Goal: Transaction & Acquisition: Purchase product/service

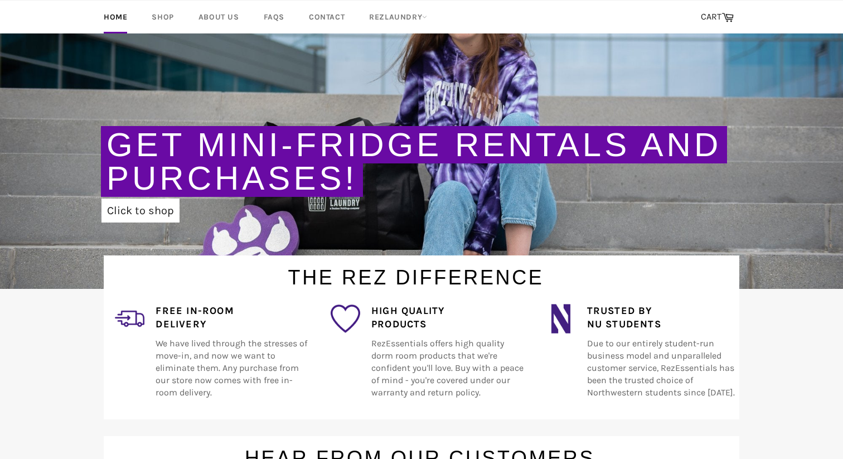
scroll to position [196, 0]
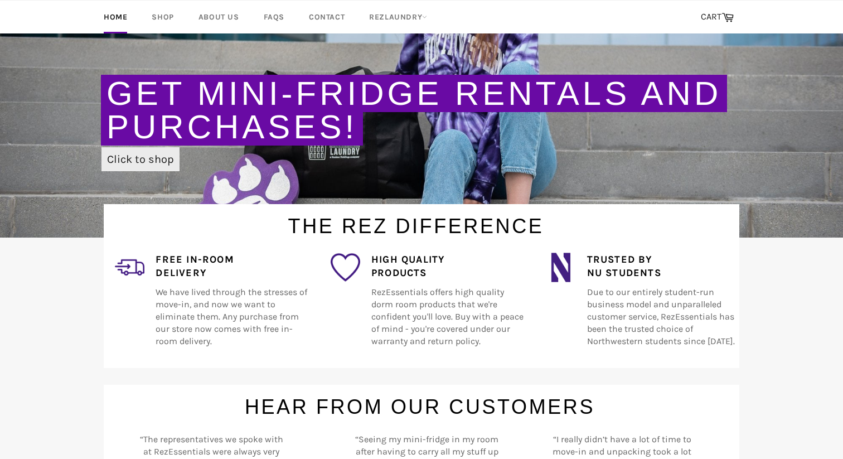
click at [151, 152] on link "Click to shop" at bounding box center [140, 159] width 78 height 24
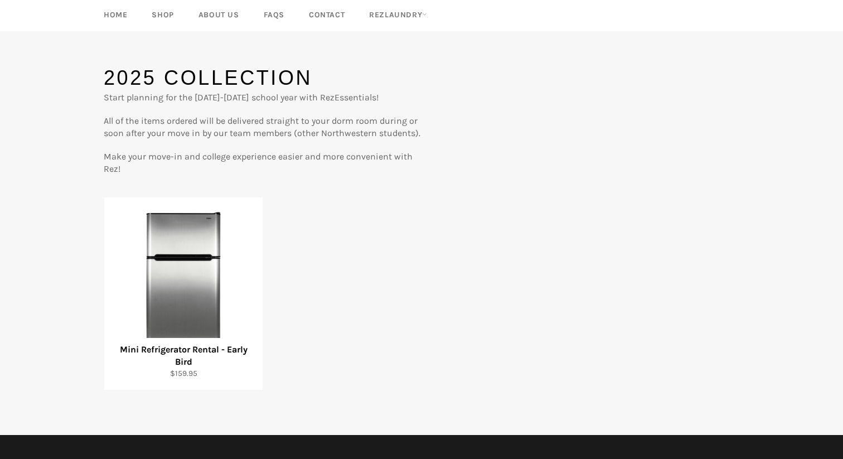
scroll to position [100, 0]
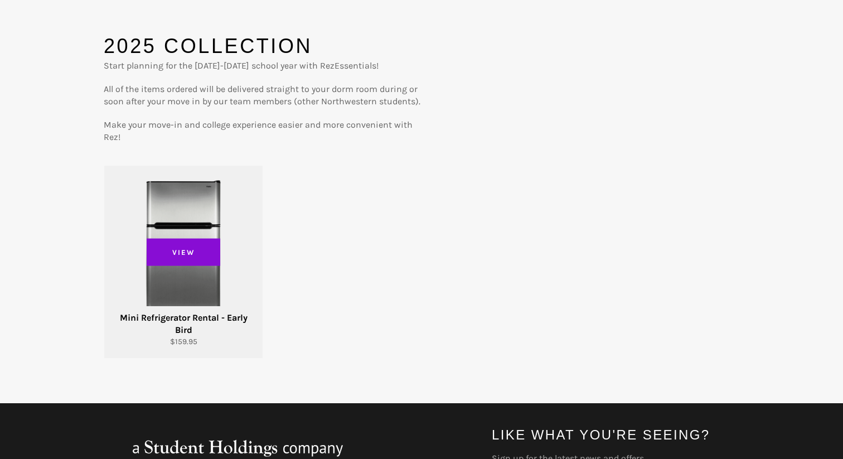
click at [205, 260] on span "View" at bounding box center [184, 252] width 74 height 28
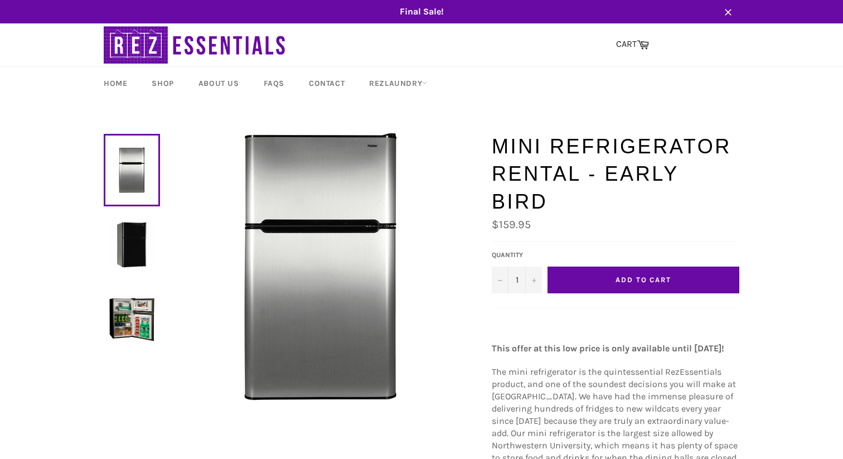
click at [628, 267] on button "Add to Cart" at bounding box center [644, 280] width 192 height 27
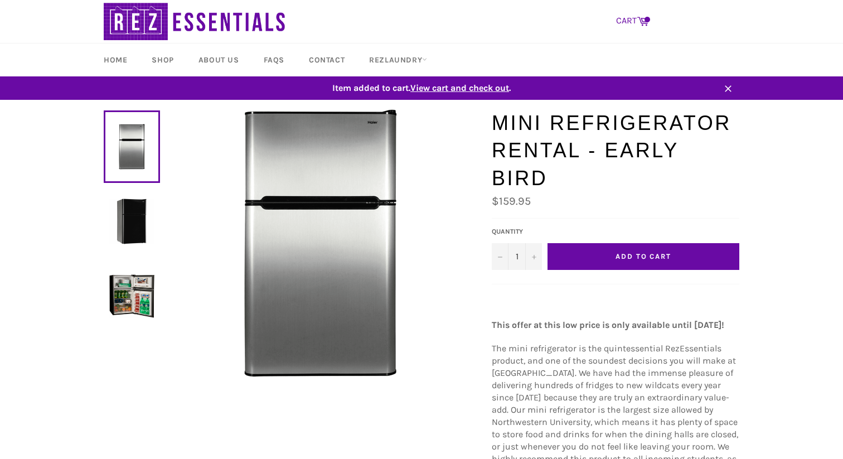
click at [636, 25] on link "CART Cart" at bounding box center [633, 20] width 44 height 23
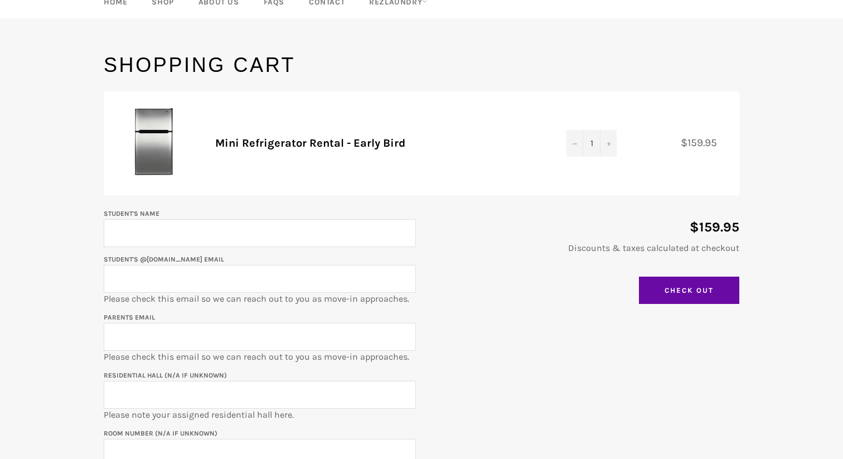
scroll to position [95, 0]
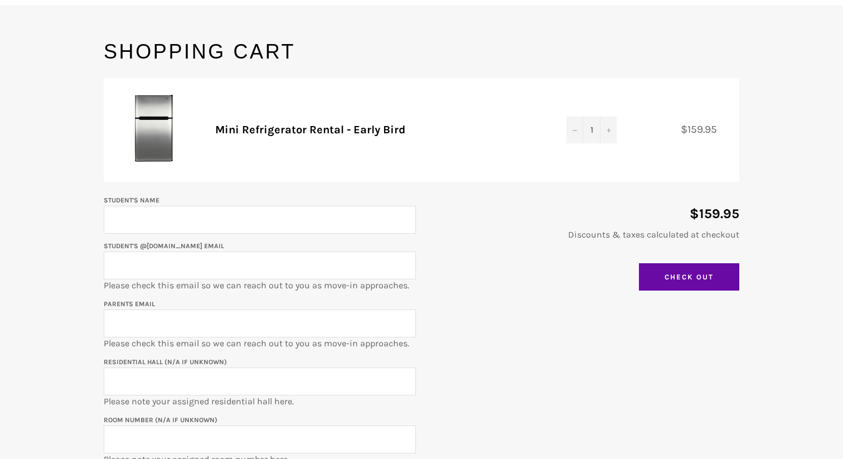
click at [298, 219] on input "Student's Name" at bounding box center [260, 220] width 312 height 28
type input "Kyle Chai"
type input "kylechai@gmail.com"
drag, startPoint x: 247, startPoint y: 262, endPoint x: 75, endPoint y: 259, distance: 171.8
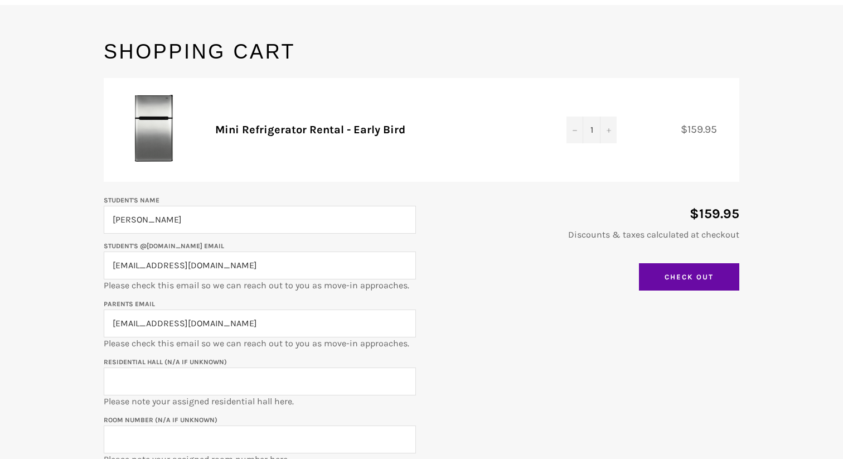
click at [75, 259] on main "Shopping Cart Product Quantity Total Mini Refrigerator Rental - Early Bird Quan…" at bounding box center [421, 274] width 843 height 472
type input "k"
paste input "kylechai2029@u.northwestern.edu"
type input "kylechai2029@u.northwestern.edu"
drag, startPoint x: 299, startPoint y: 322, endPoint x: 89, endPoint y: 318, distance: 210.8
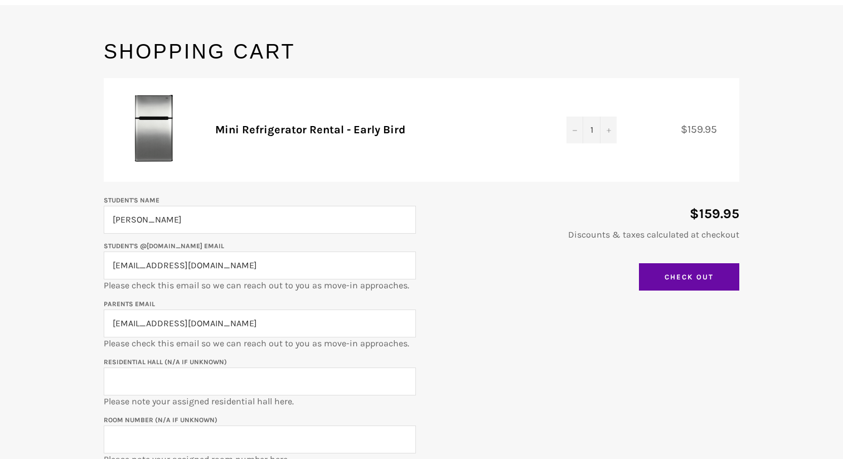
click at [89, 318] on main "Shopping Cart Product Quantity Total Mini Refrigerator Rental - Early Bird Quan…" at bounding box center [421, 274] width 843 height 472
type input "mrssarahchai@gmail.com"
click at [246, 377] on input "Residential Hall (N/A if unknown)" at bounding box center [260, 381] width 312 height 28
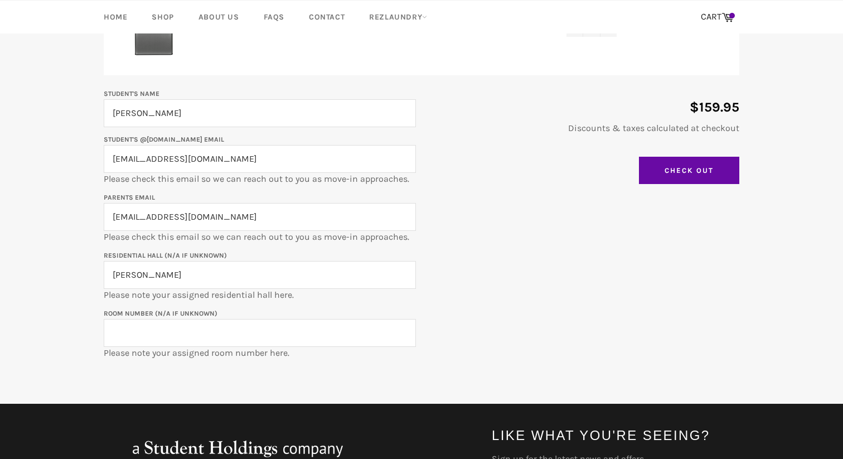
scroll to position [225, 0]
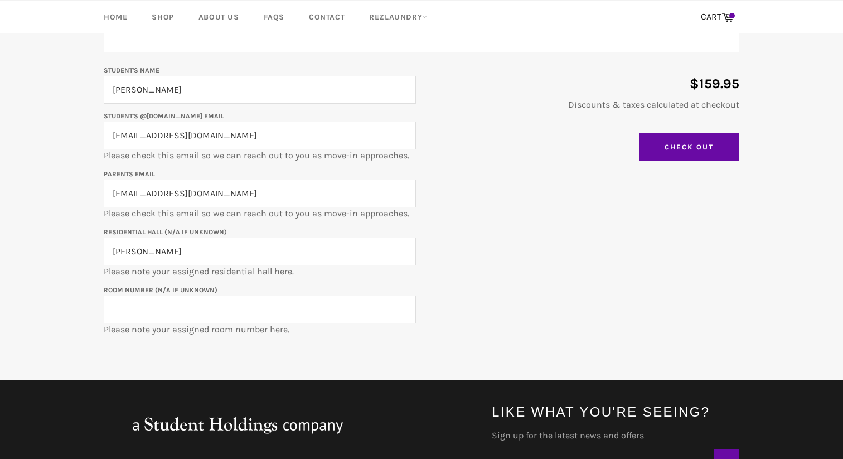
type input "Schapiro"
click at [234, 299] on input "Room Number (N/A if unknown)" at bounding box center [260, 310] width 312 height 28
paste input "560-310Aa"
type input "560-310Aa"
click at [469, 254] on div "Student's Name Kyle Chai Student's @u.northwestern.edu email kylechai2029@u.nor…" at bounding box center [416, 200] width 647 height 272
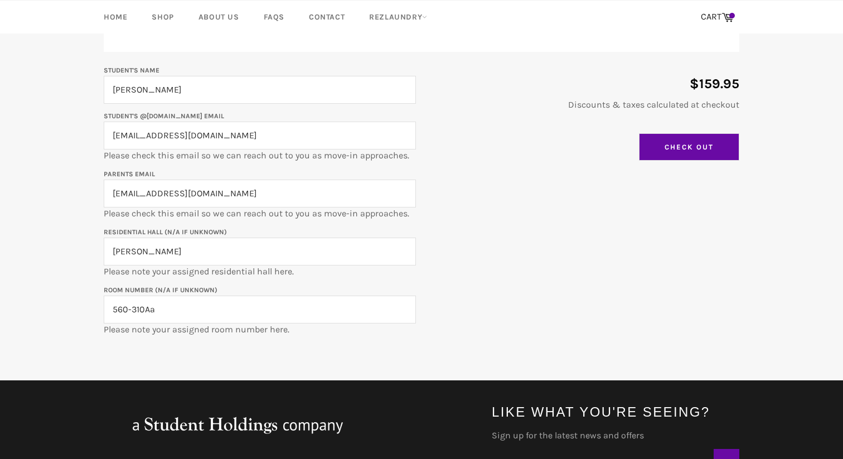
click at [686, 146] on input "Check Out" at bounding box center [689, 147] width 100 height 28
